Goal: Information Seeking & Learning: Learn about a topic

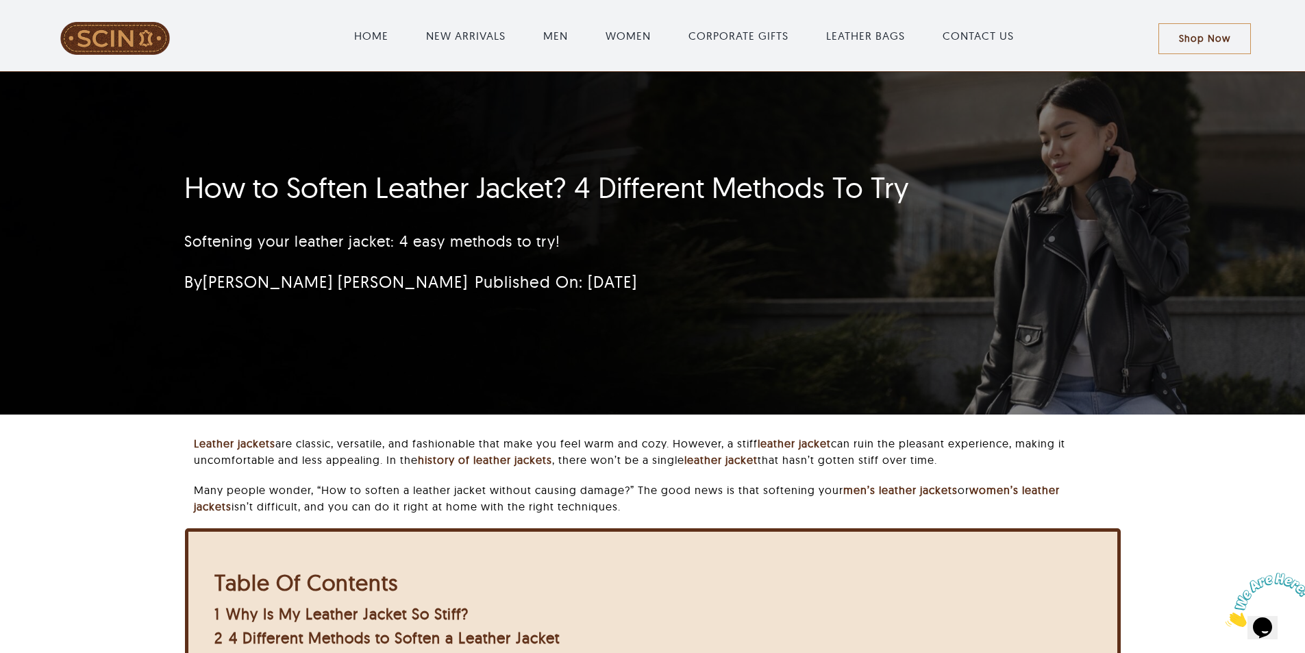
click at [587, 105] on div "How to Soften Leather Jacket? 4 Different Methods To Try Softening your leather…" at bounding box center [652, 243] width 973 height 342
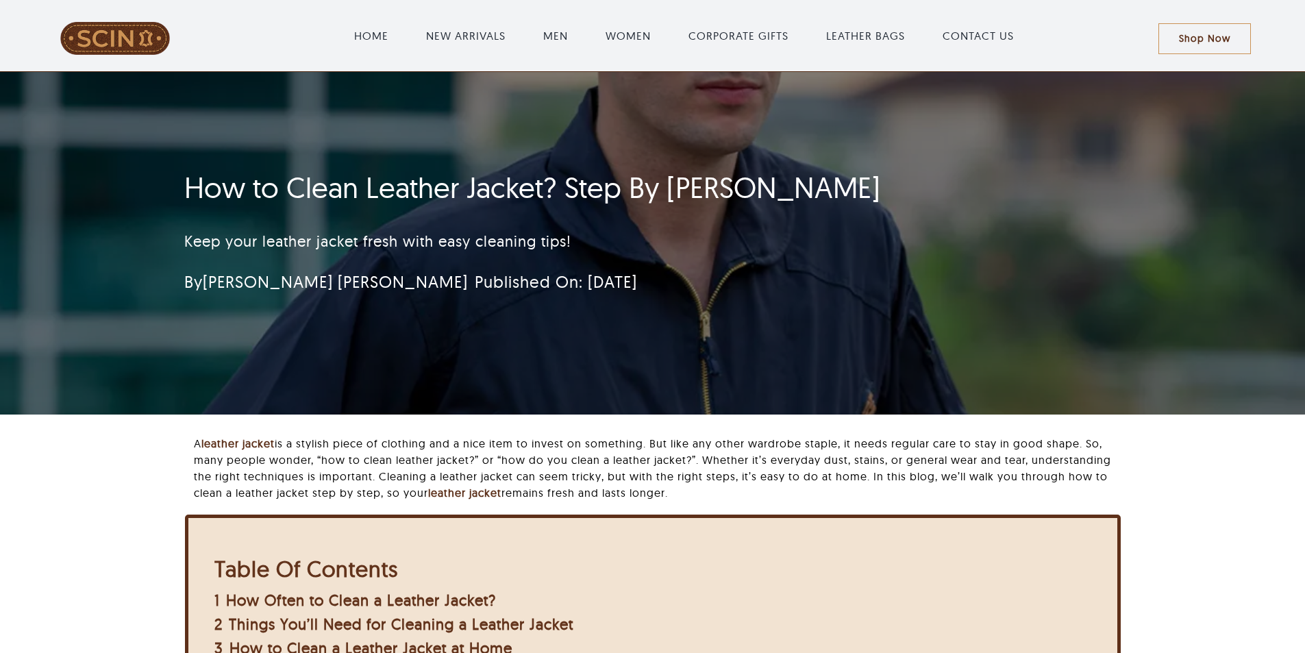
click at [1004, 152] on div "How to Clean Leather Jacket? Step By Step Guide Keep your leather jacket fresh …" at bounding box center [652, 243] width 973 height 342
click at [1175, 165] on div "How to Clean Leather Jacket? Step By Step Guide Keep your leather jacket fresh …" at bounding box center [652, 243] width 1305 height 342
